Goal: Task Accomplishment & Management: Manage account settings

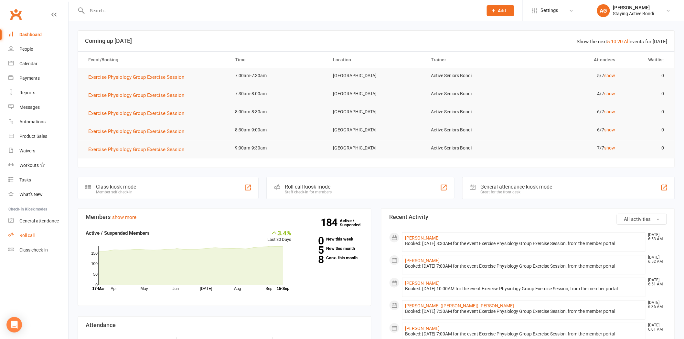
click at [23, 229] on link "Roll call" at bounding box center [38, 236] width 60 height 15
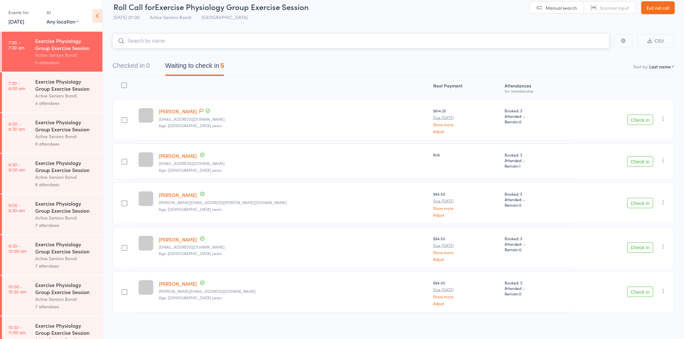
scroll to position [10, 0]
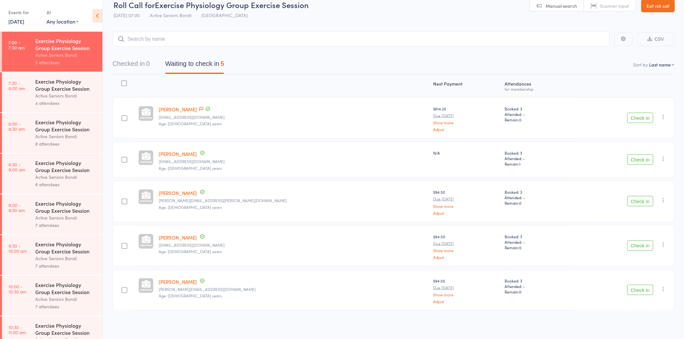
click at [634, 245] on button "Check in" at bounding box center [641, 246] width 26 height 10
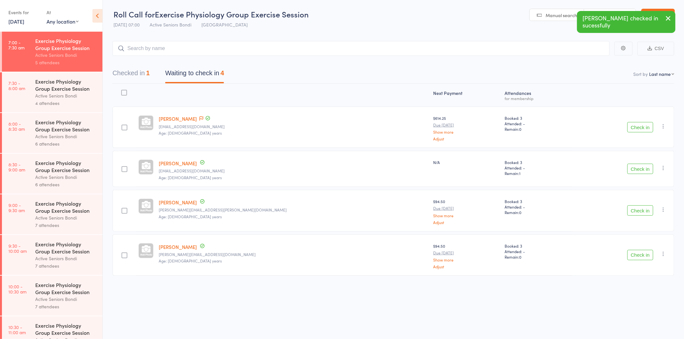
click at [646, 254] on button "Check in" at bounding box center [641, 255] width 26 height 10
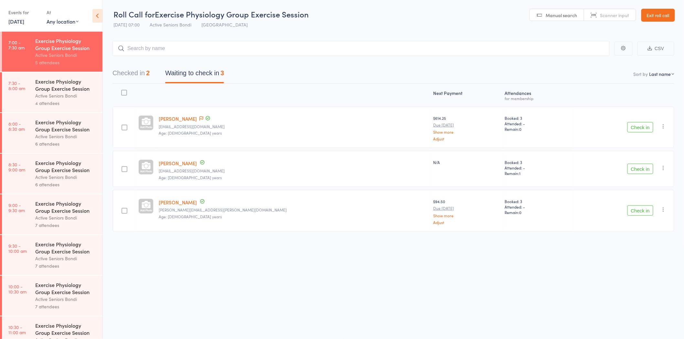
click at [660, 15] on link "Exit roll call" at bounding box center [658, 15] width 34 height 13
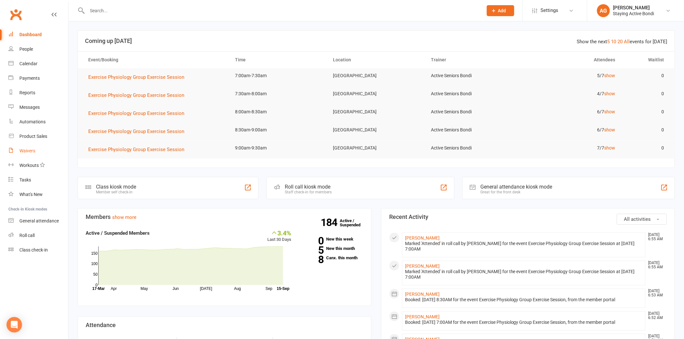
click at [27, 149] on div "Waivers" at bounding box center [27, 150] width 16 height 5
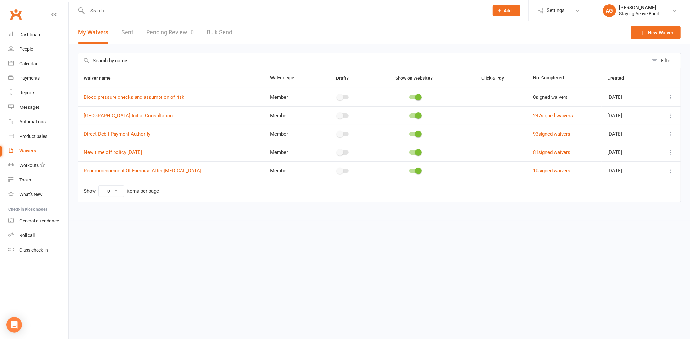
click at [196, 5] on div at bounding box center [281, 10] width 406 height 21
click at [172, 5] on div at bounding box center [281, 10] width 406 height 21
click at [153, 6] on input "text" at bounding box center [284, 10] width 399 height 9
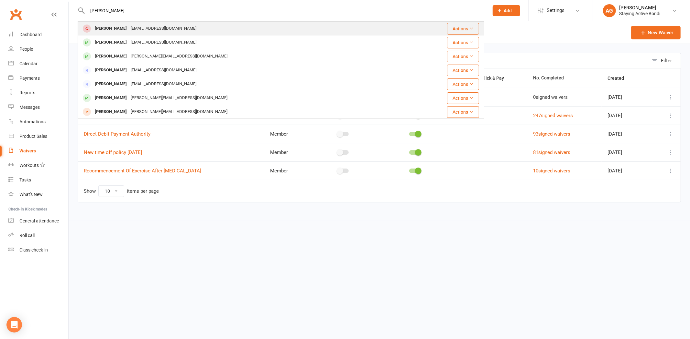
type input "[PERSON_NAME]"
click at [152, 28] on div "[EMAIL_ADDRESS][DOMAIN_NAME]" at bounding box center [164, 28] width 70 height 9
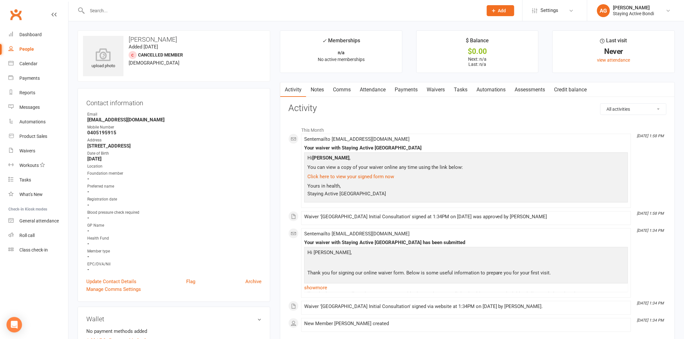
click at [436, 84] on link "Waivers" at bounding box center [435, 89] width 27 height 15
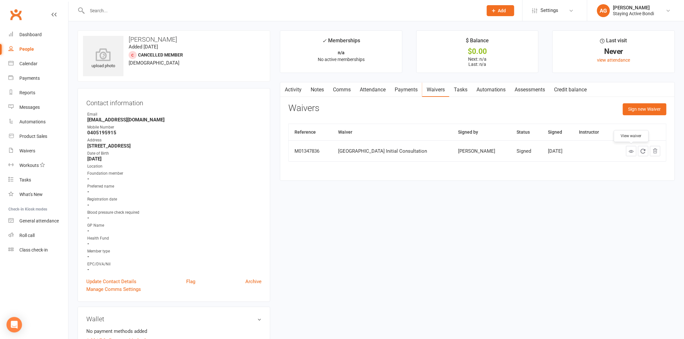
click at [629, 151] on link at bounding box center [631, 151] width 10 height 10
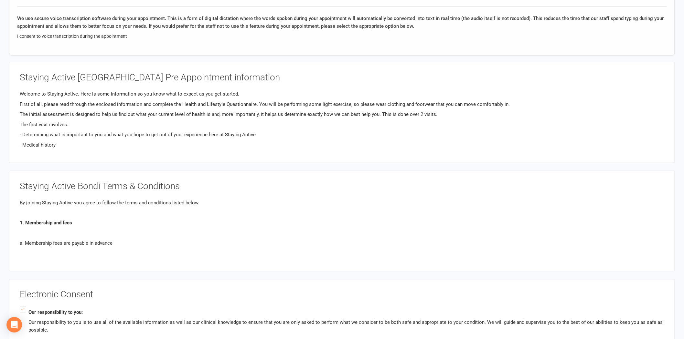
scroll to position [1329, 0]
